Goal: Information Seeking & Learning: Learn about a topic

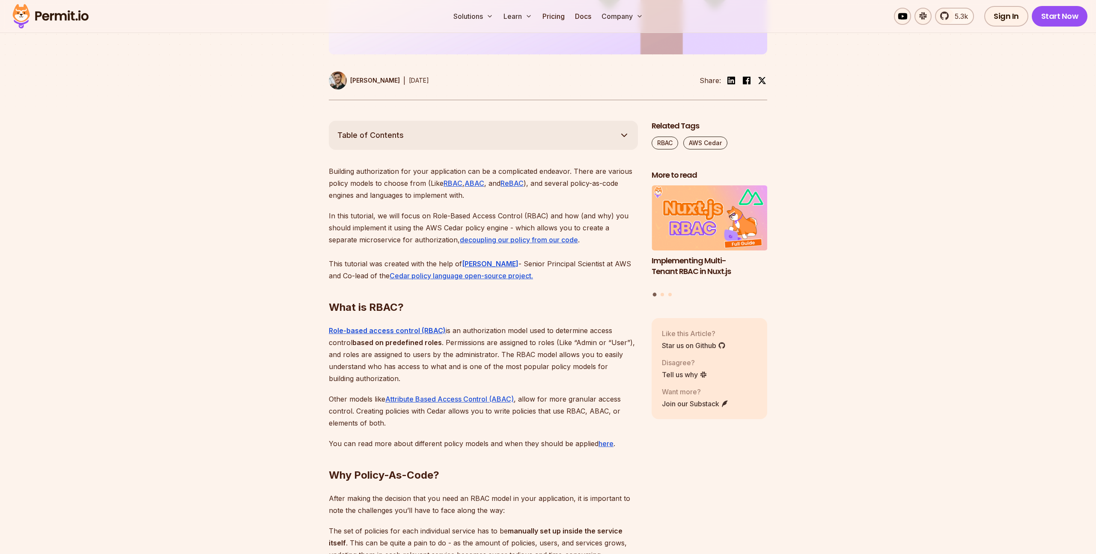
scroll to position [375, 0]
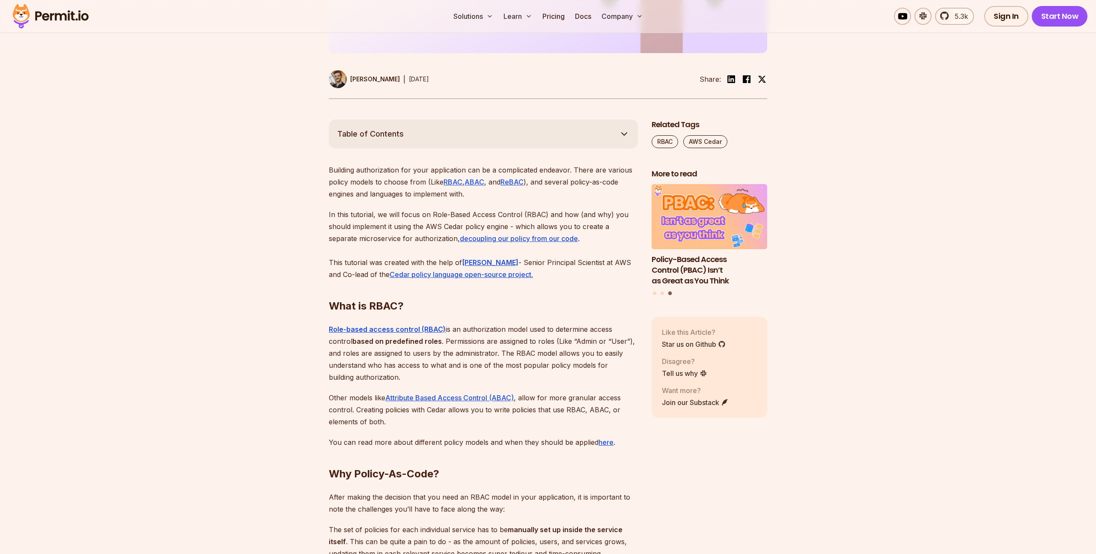
click at [529, 217] on p "In this tutorial, we will focus on Role-Based Access Control (RBAC) and how (an…" at bounding box center [483, 245] width 309 height 72
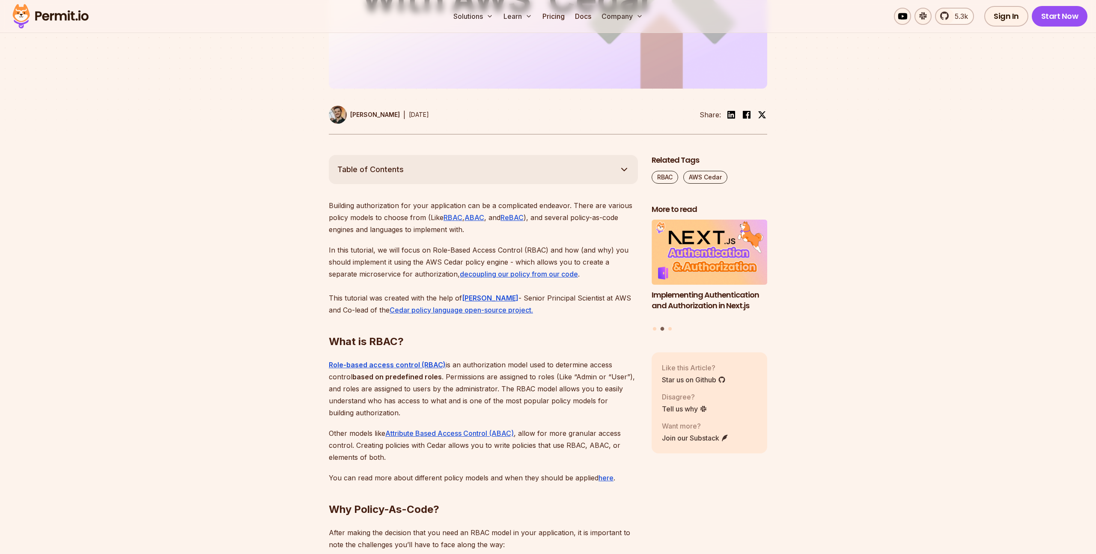
scroll to position [340, 0]
click at [406, 290] on p "In this tutorial, we will focus on Role-Based Access Control (RBAC) and how (an…" at bounding box center [483, 279] width 309 height 72
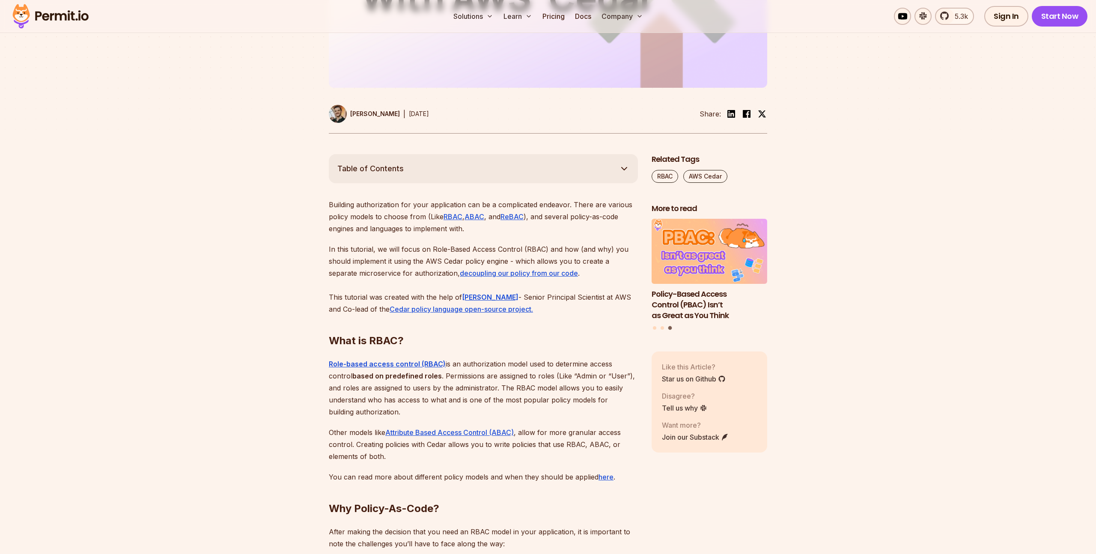
click at [480, 277] on p "In this tutorial, we will focus on Role-Based Access Control (RBAC) and how (an…" at bounding box center [483, 279] width 309 height 72
click at [476, 272] on u "decoupling our policy from our code" at bounding box center [519, 273] width 118 height 9
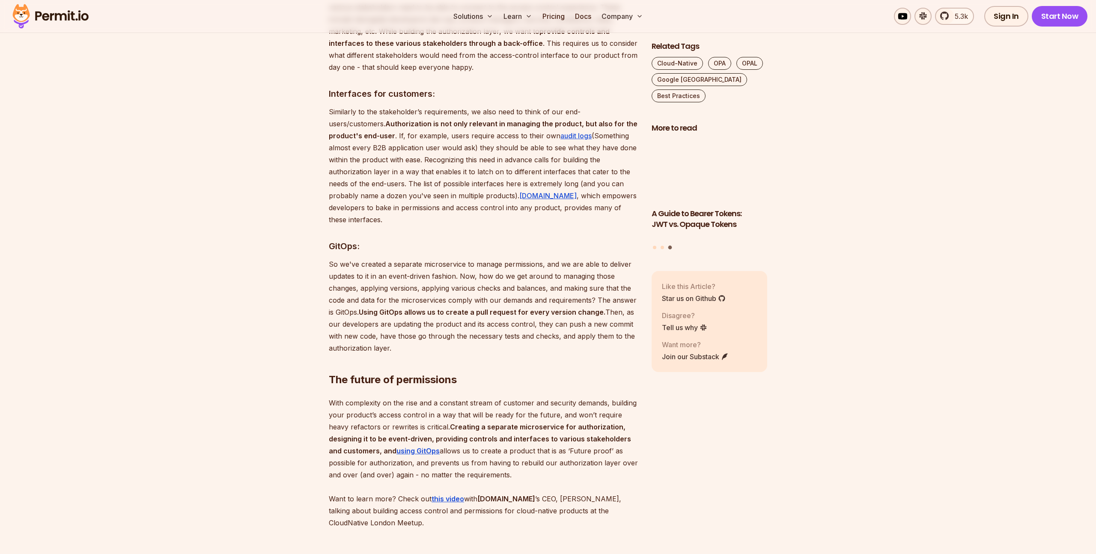
scroll to position [1506, 0]
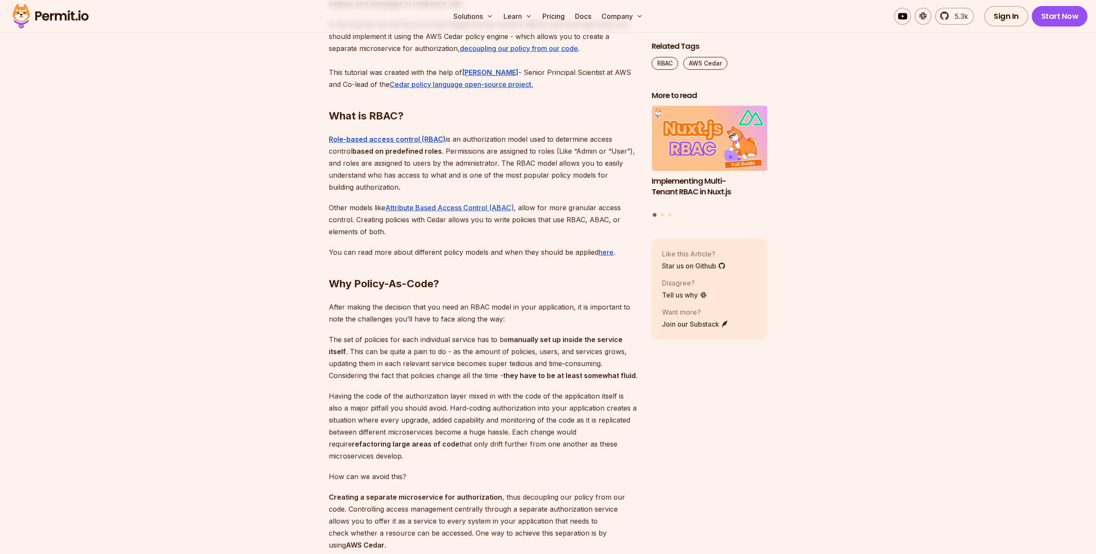
scroll to position [572, 0]
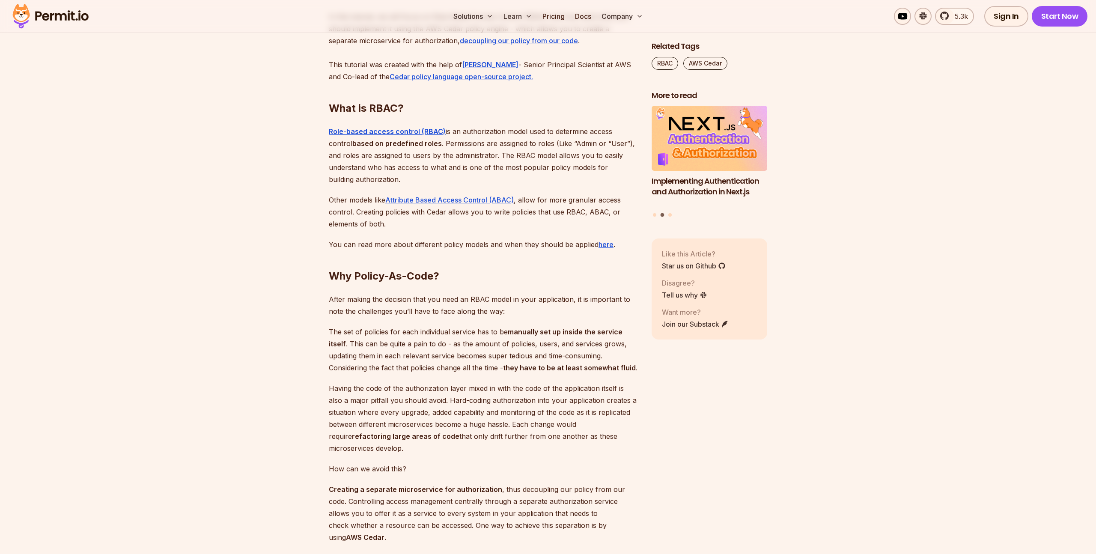
click at [523, 426] on p "Having the code of the authorization layer mixed in with the code of the applic…" at bounding box center [483, 418] width 309 height 72
drag, startPoint x: 474, startPoint y: 437, endPoint x: 512, endPoint y: 424, distance: 40.3
click at [475, 437] on p "Having the code of the authorization layer mixed in with the code of the applic…" at bounding box center [483, 418] width 309 height 72
